Goal: Check status: Check status

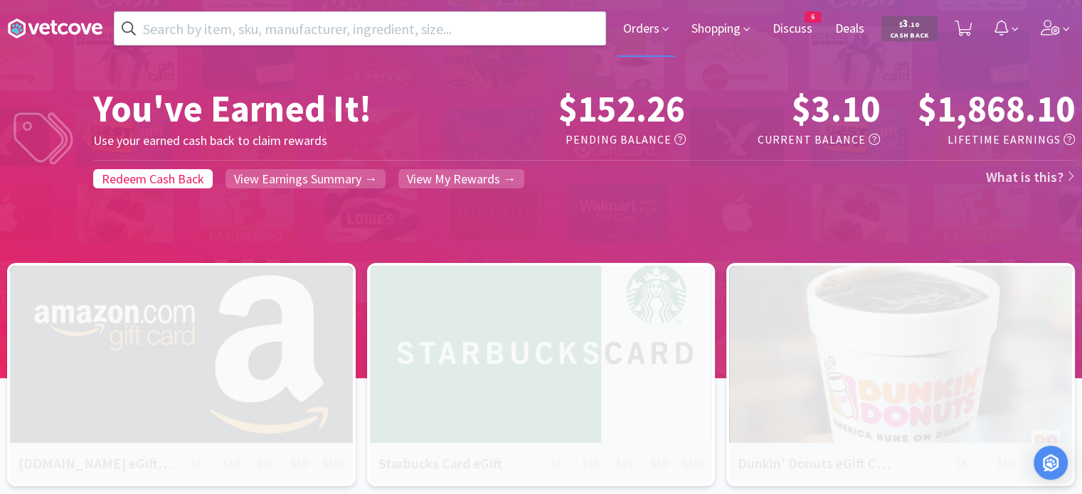
click at [649, 37] on span "Orders" at bounding box center [645, 28] width 57 height 57
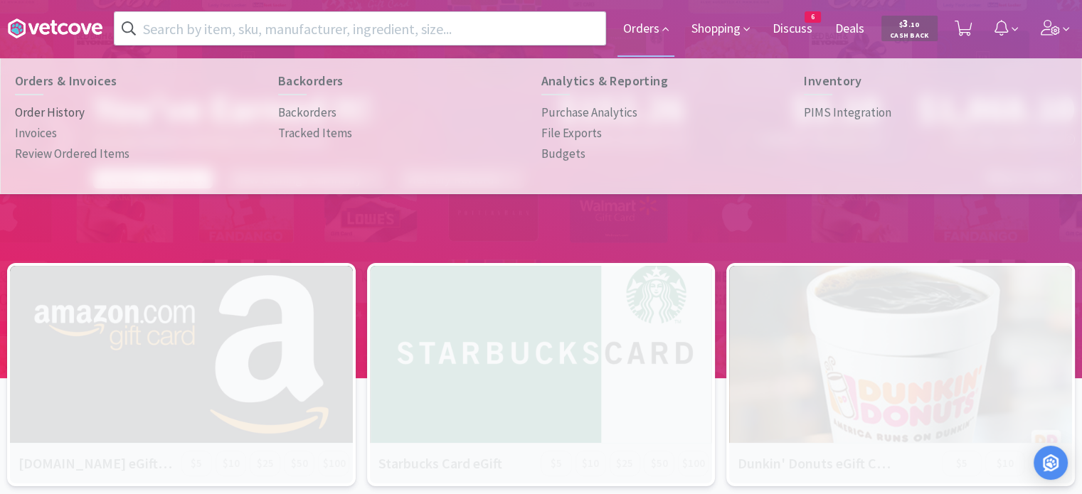
click at [71, 108] on p "Order History" at bounding box center [50, 112] width 70 height 19
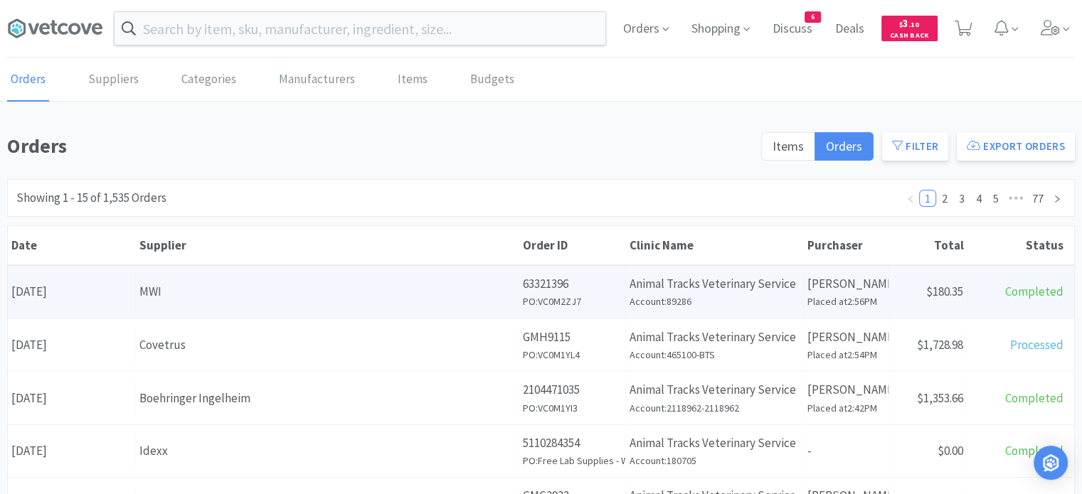
click at [611, 304] on h6 "PO: VC0M2ZJ7" at bounding box center [572, 302] width 99 height 16
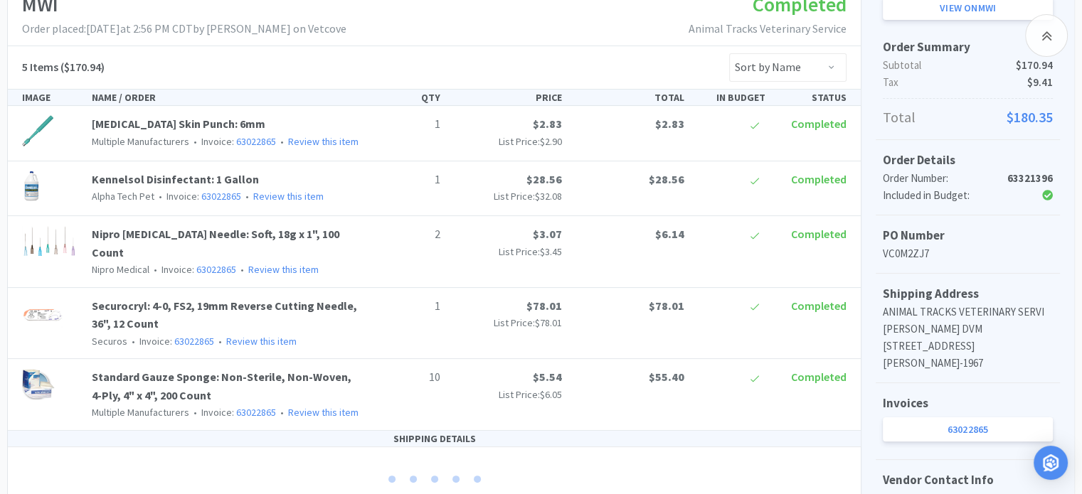
scroll to position [250, 0]
